Goal: Navigation & Orientation: Find specific page/section

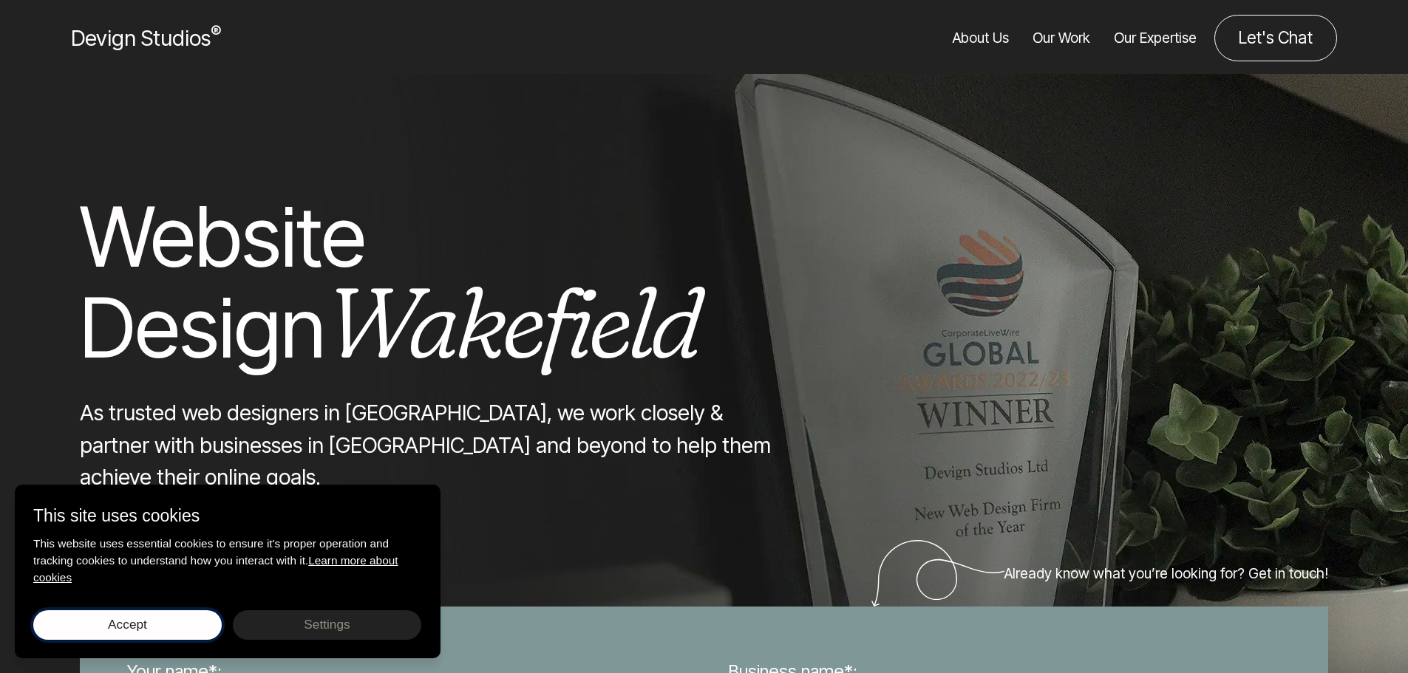
click at [191, 627] on button "Accept Save choices" at bounding box center [127, 625] width 188 height 30
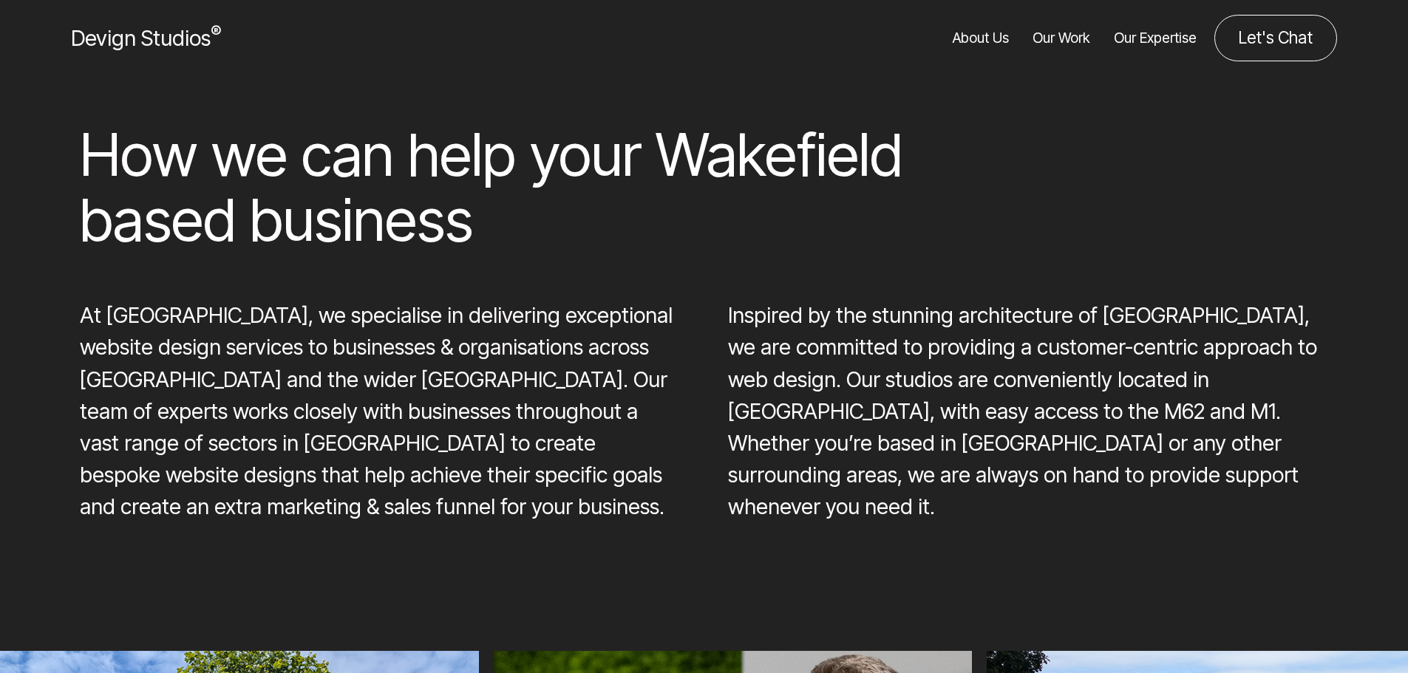
scroll to position [1625, 0]
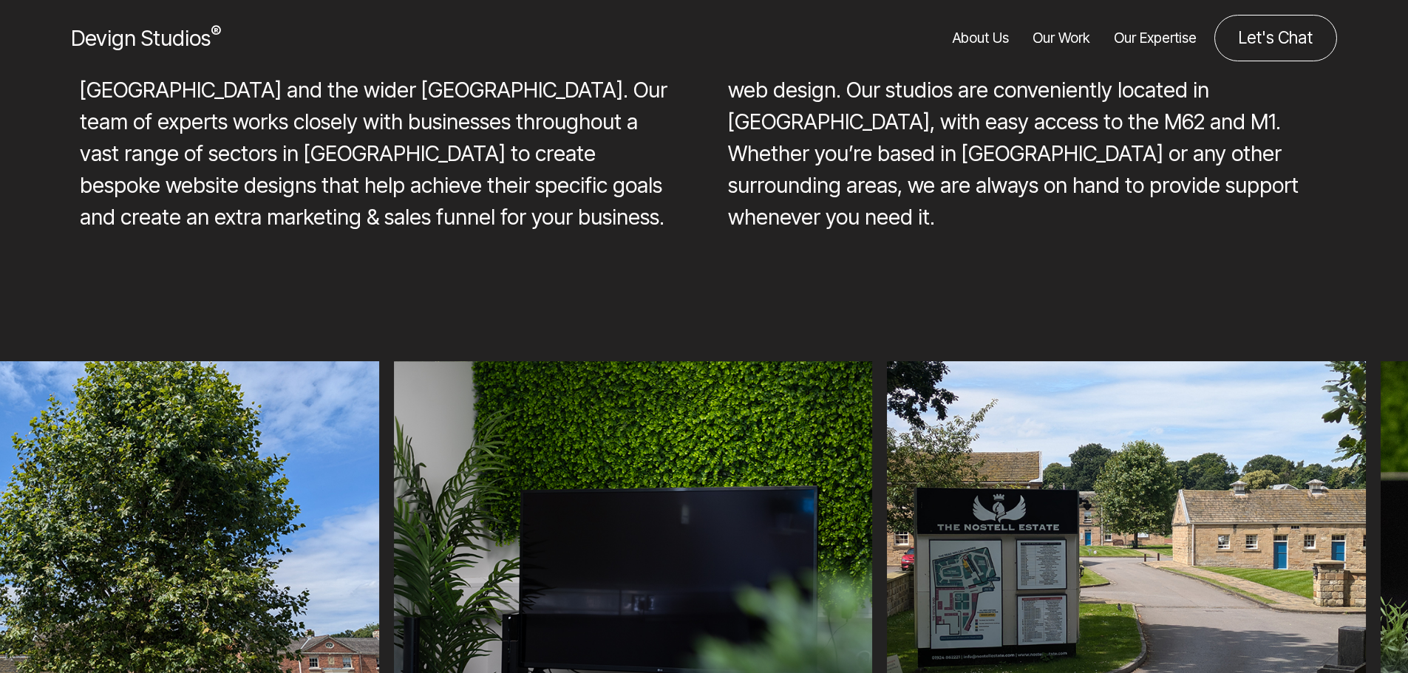
click at [1174, 240] on div "At [GEOGRAPHIC_DATA], we specialise in delivering exceptional website design se…" at bounding box center [703, 126] width 1295 height 233
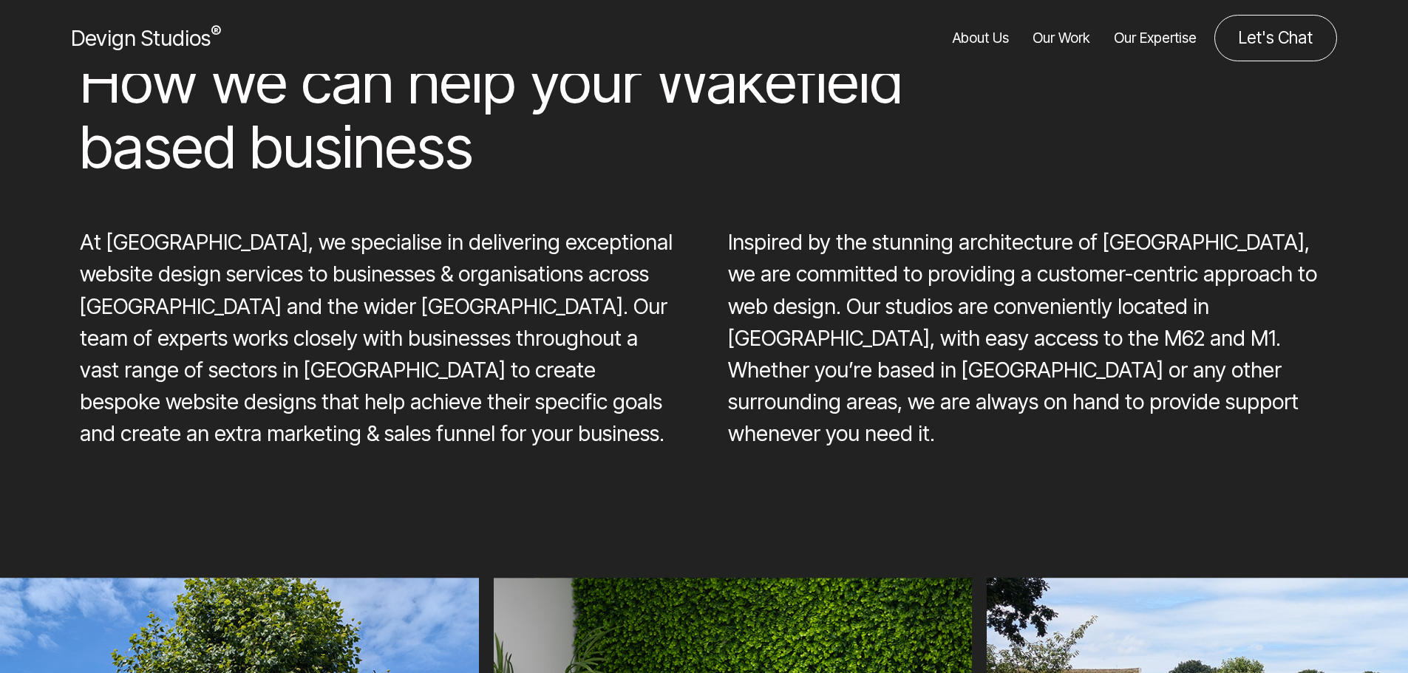
scroll to position [0, 0]
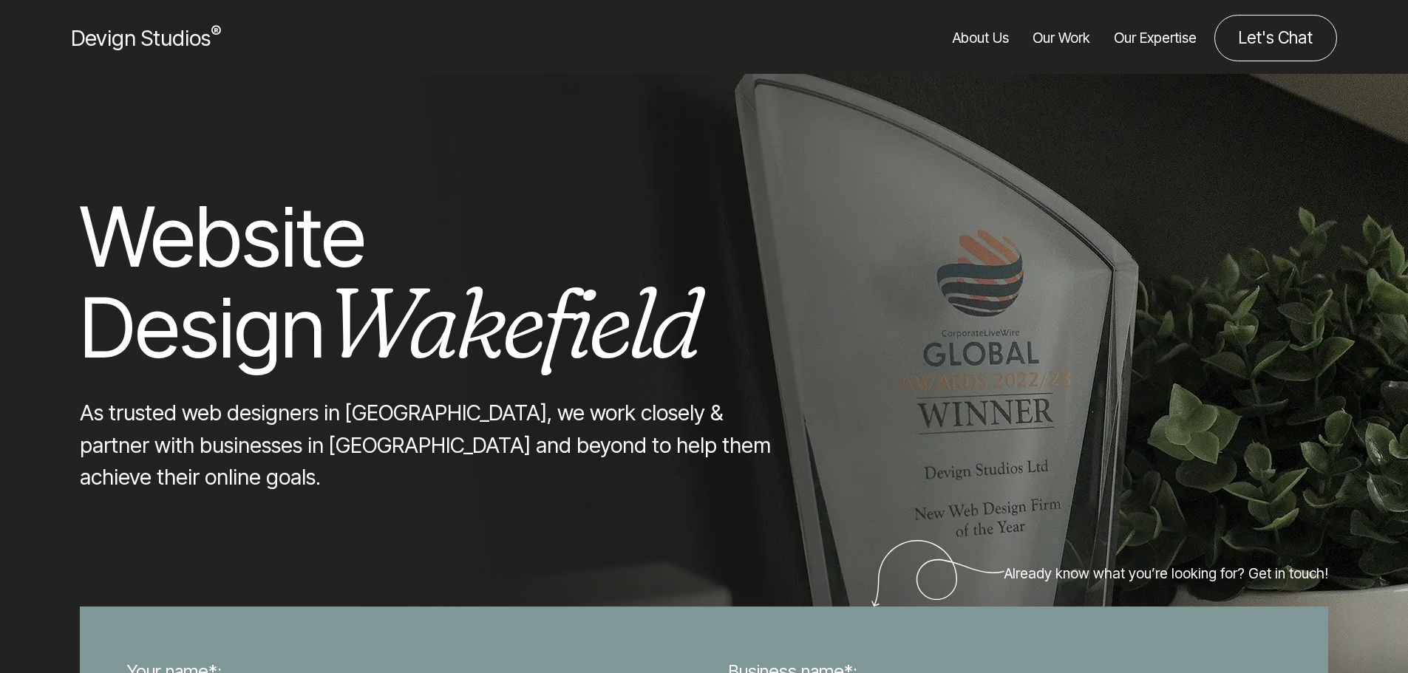
click at [152, 39] on span "Devign Studios ®" at bounding box center [146, 38] width 150 height 26
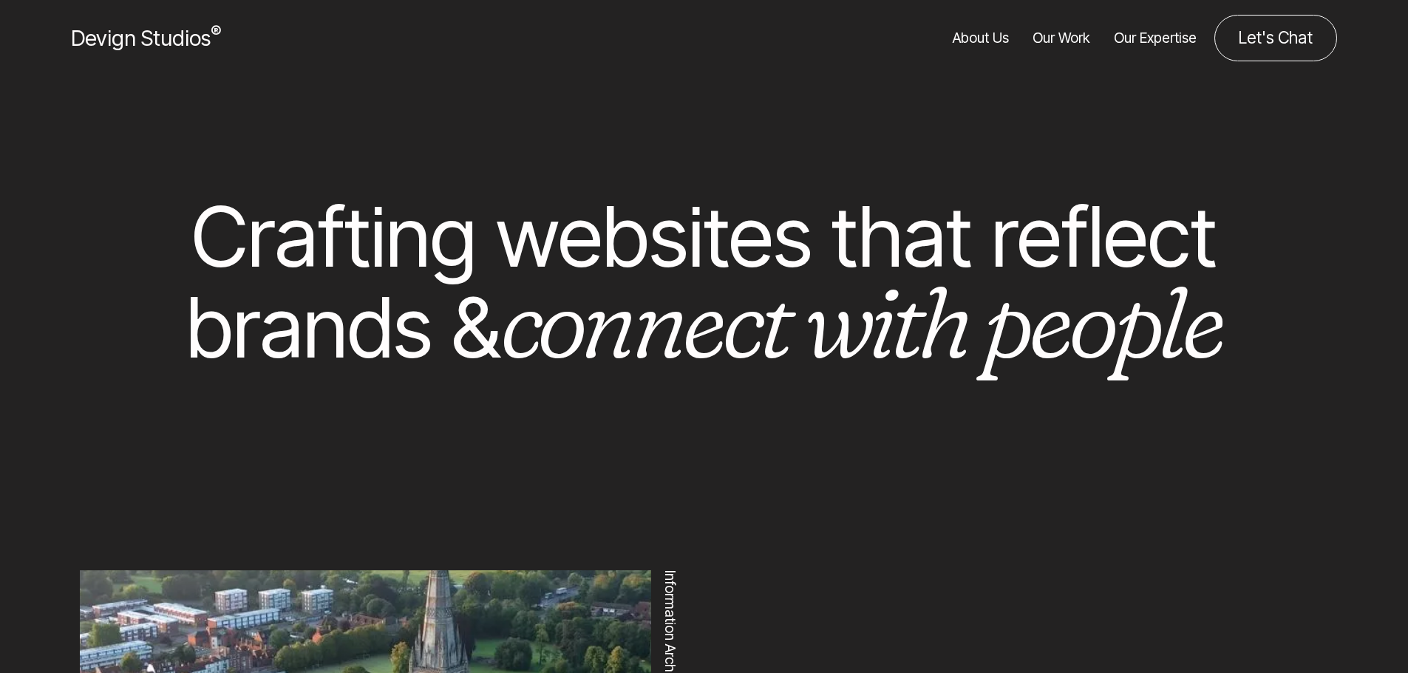
click at [1135, 128] on div at bounding box center [704, 132] width 1390 height 118
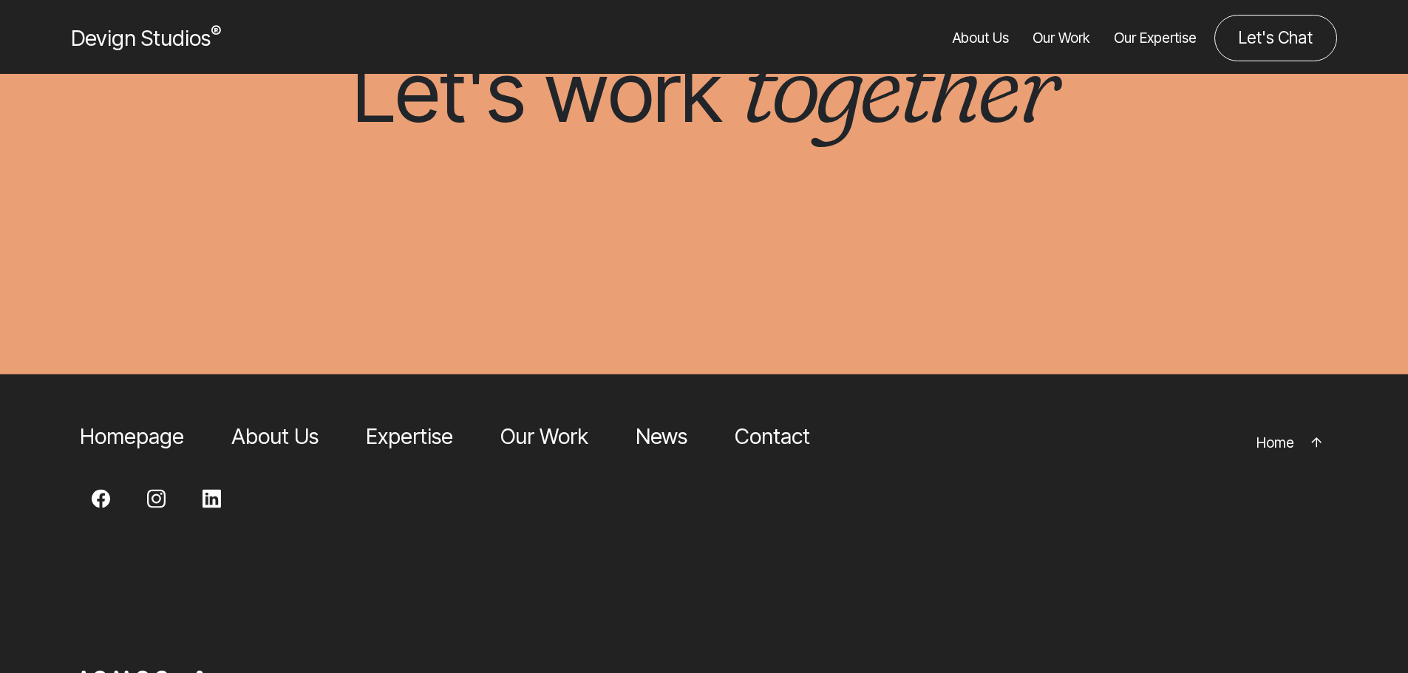
scroll to position [4713, 0]
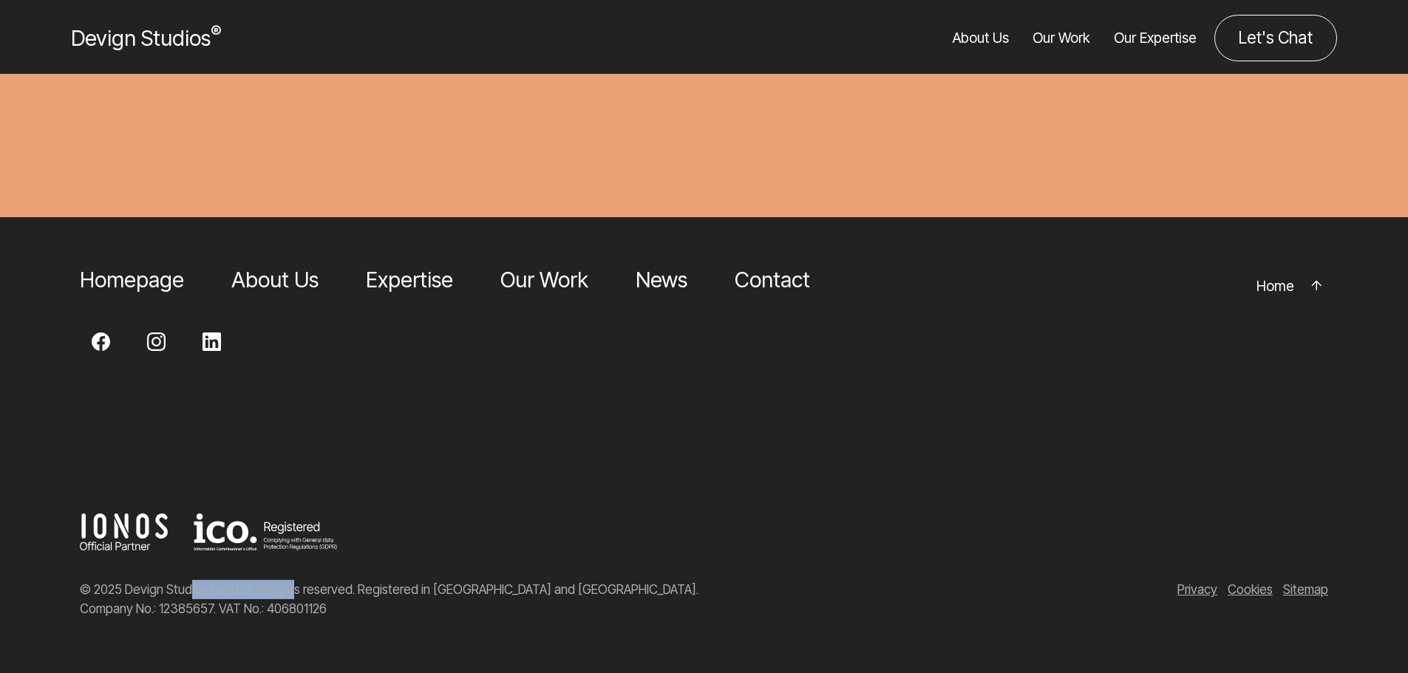
drag, startPoint x: 250, startPoint y: 590, endPoint x: 129, endPoint y: 590, distance: 121.9
click at [129, 590] on p "© 2025 Devign Studios Limited. All rights reserved. Registered in England and W…" at bounding box center [488, 599] width 816 height 38
copy p "Devign Studios Limited"
click at [293, 272] on link "About Us" at bounding box center [274, 280] width 87 height 26
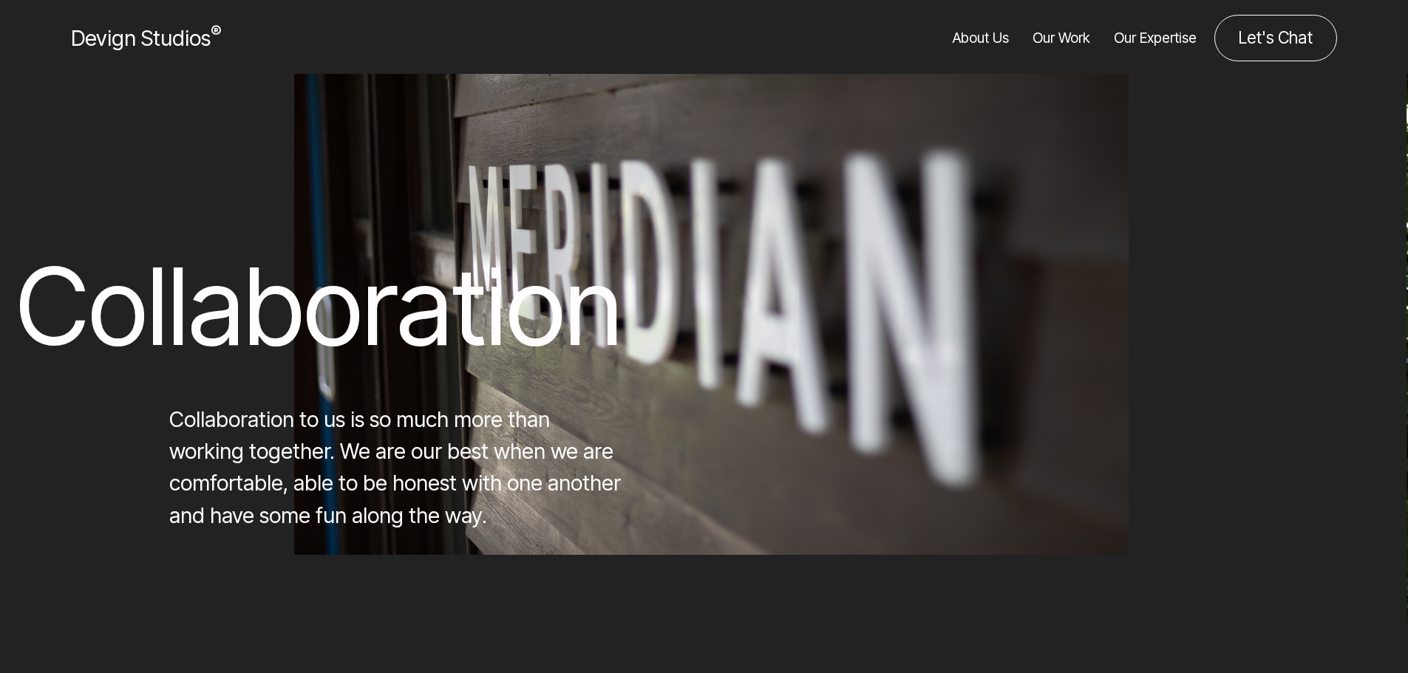
scroll to position [6106, 0]
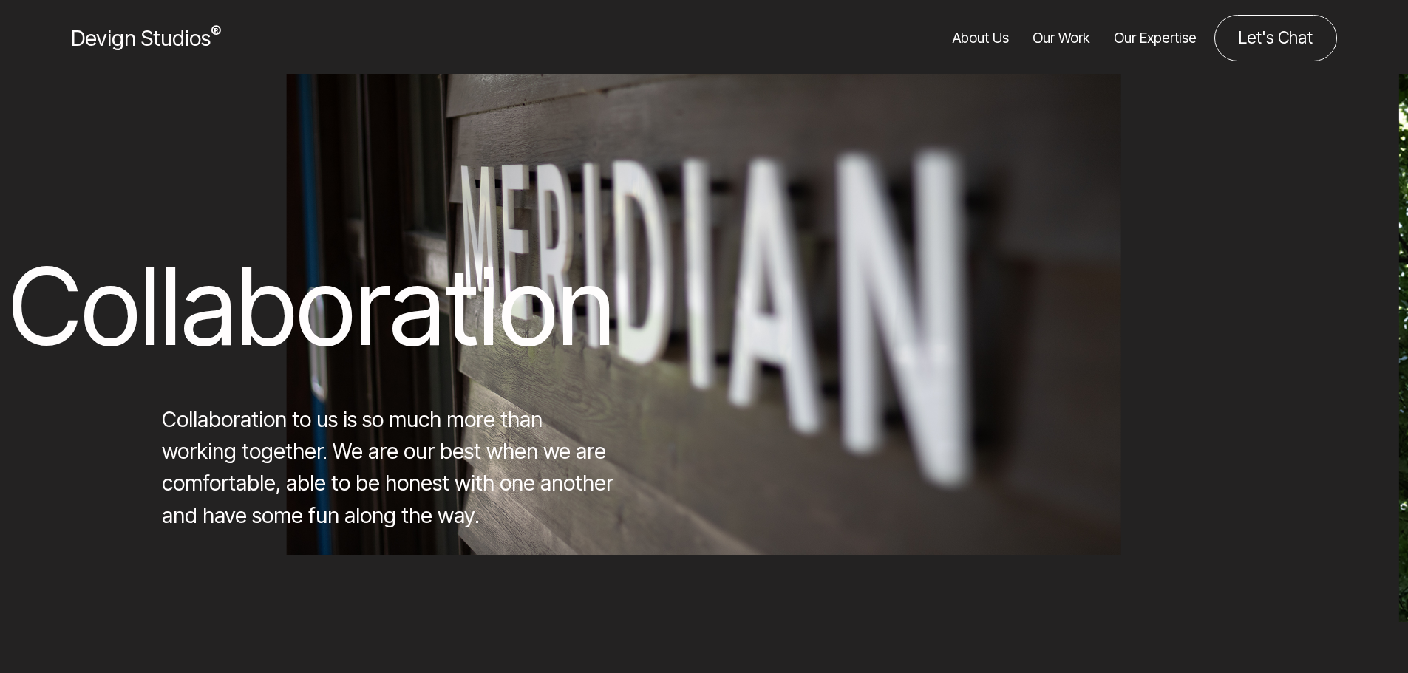
click at [1249, 183] on div "Collaboration Collaboration to us is so much more than working together. We are…" at bounding box center [704, 285] width 1390 height 491
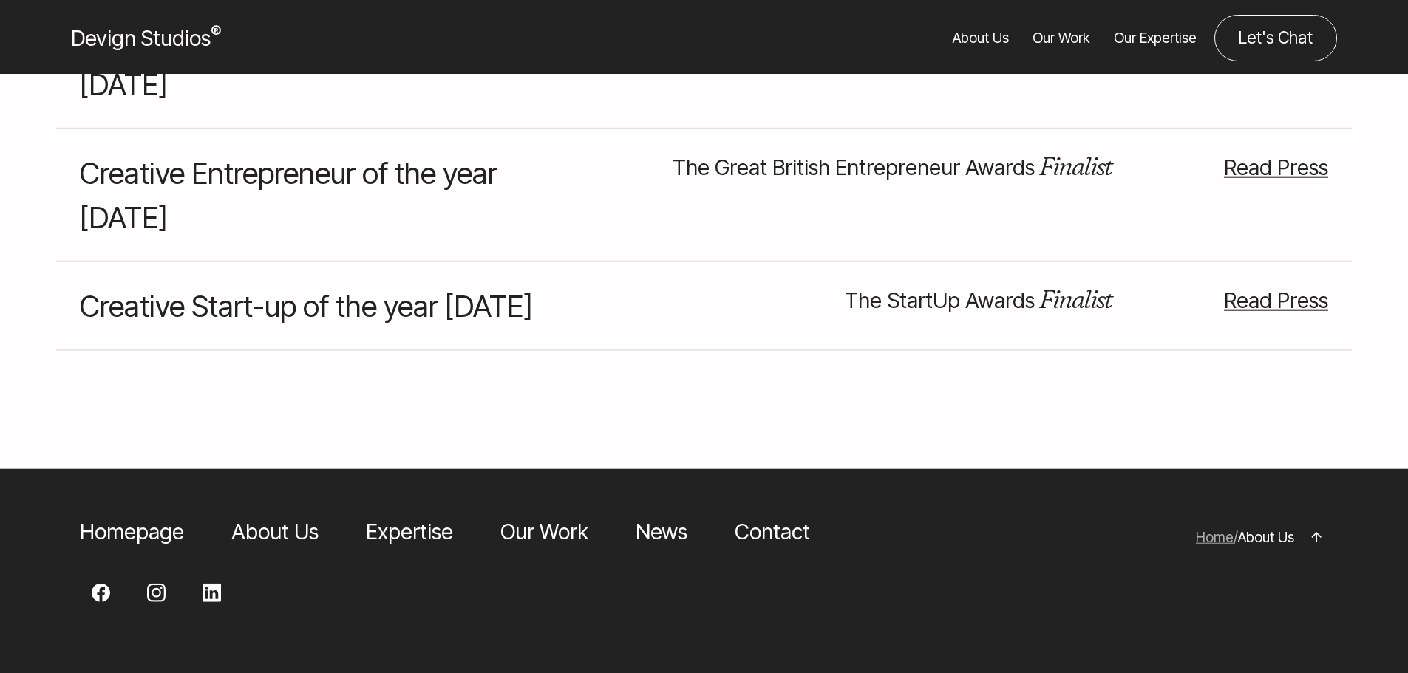
scroll to position [12578, 0]
